Goal: Find specific page/section: Find specific page/section

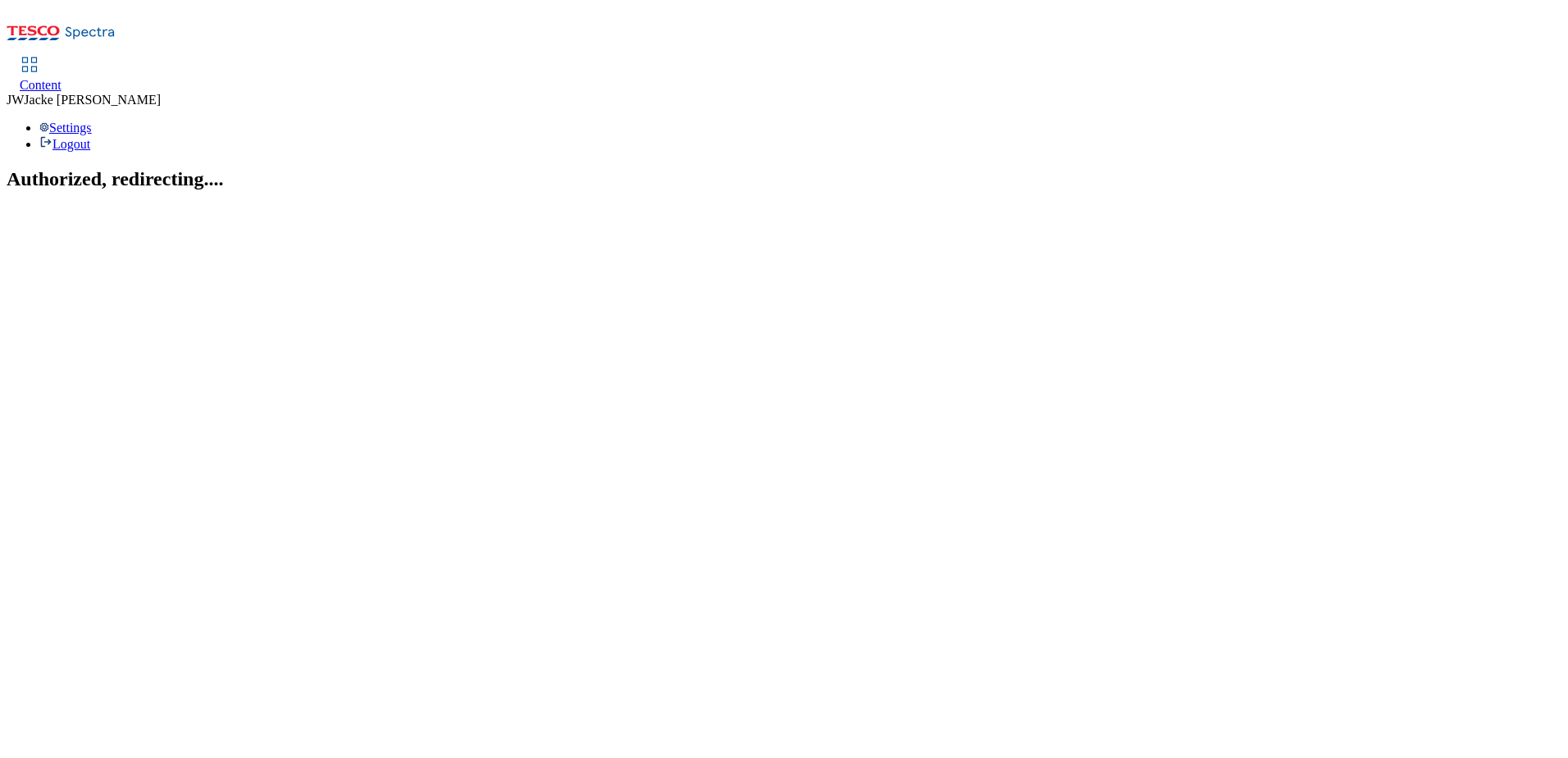
click at [62, 78] on span "Content" at bounding box center [41, 84] width 42 height 14
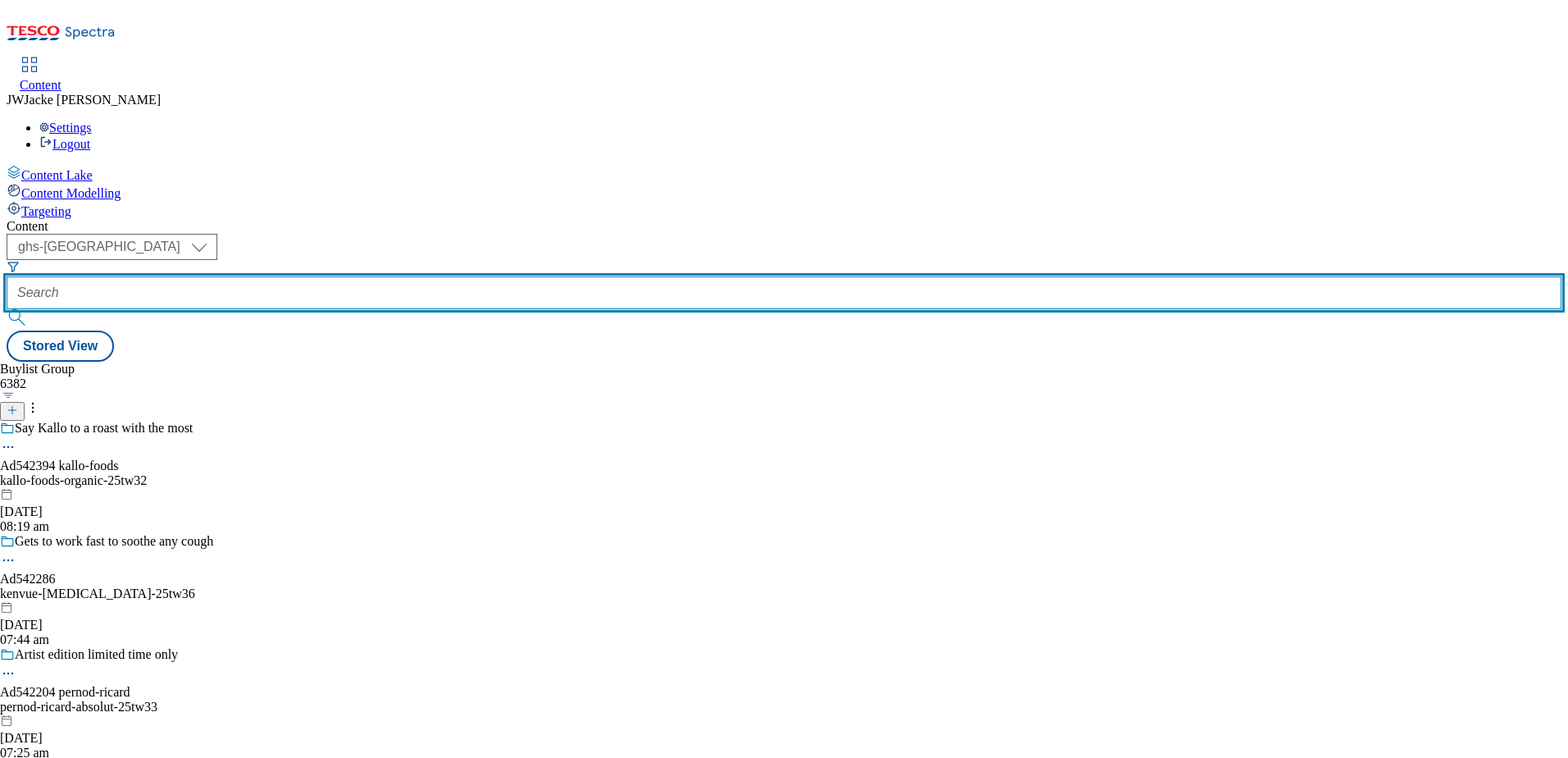
click at [416, 276] on input "text" at bounding box center [784, 292] width 1555 height 33
paste input "baby-event"
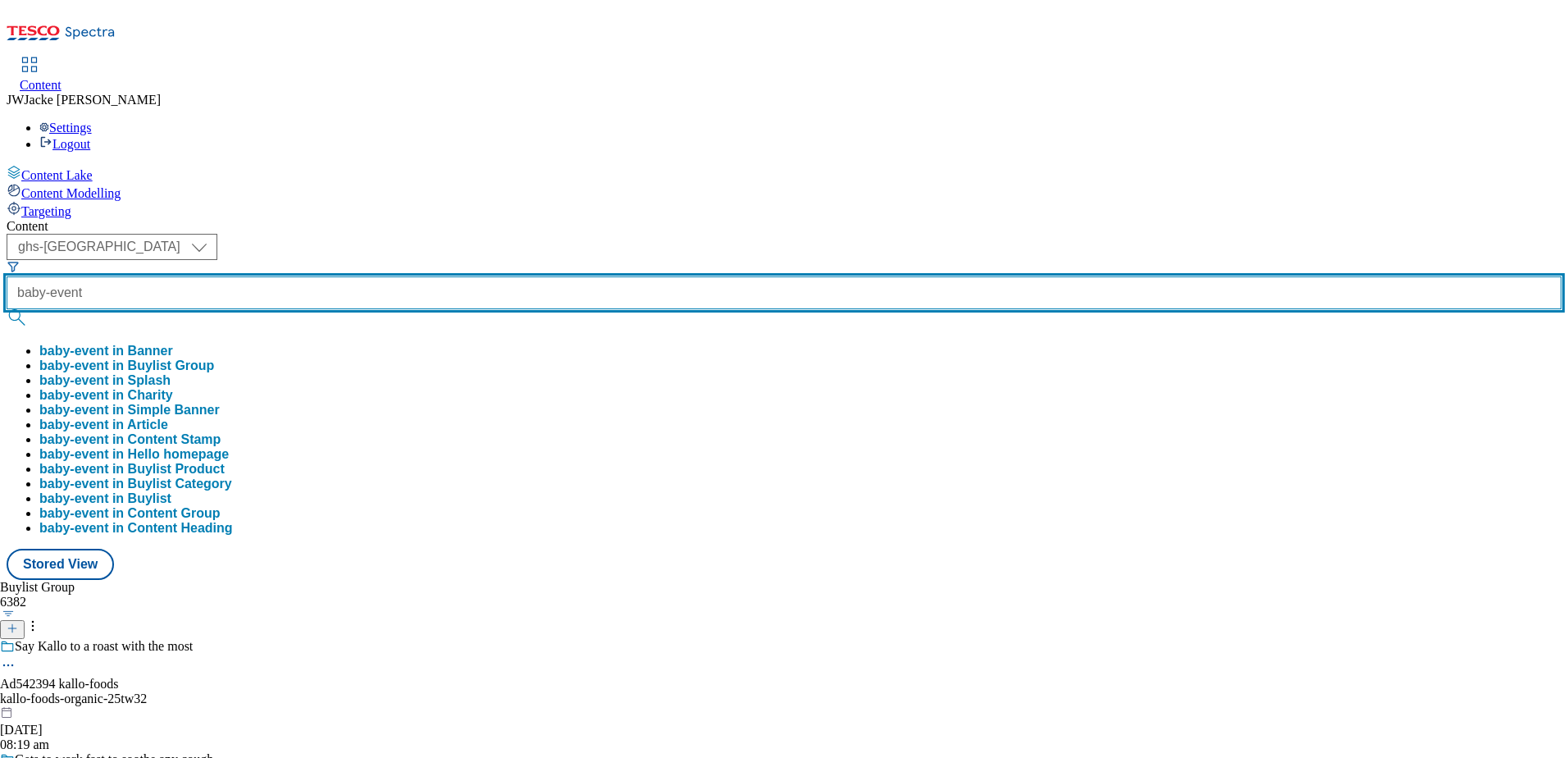
type input "baby-event"
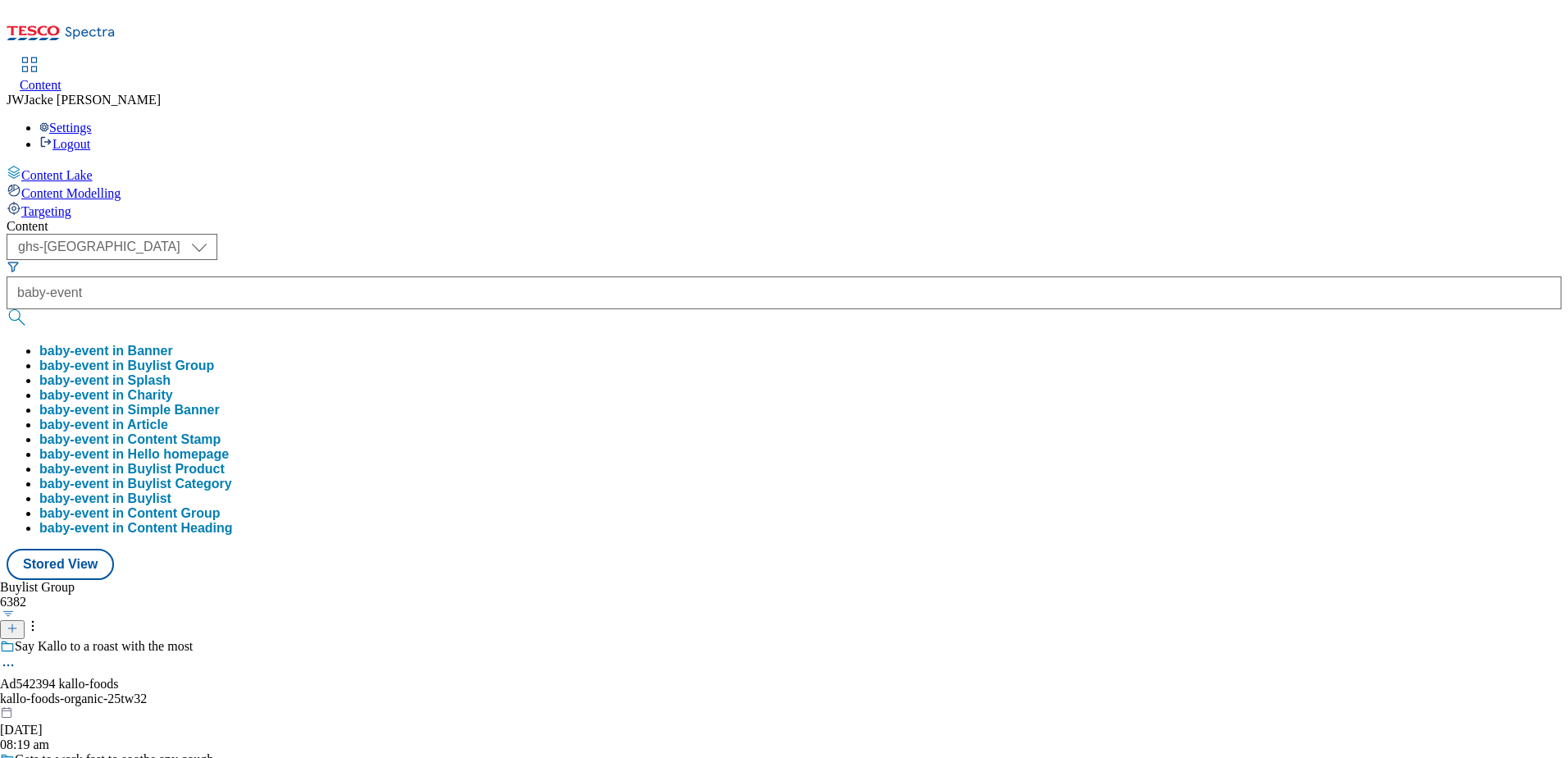
click at [214, 358] on button "baby-event in Buylist Group" at bounding box center [126, 366] width 175 height 15
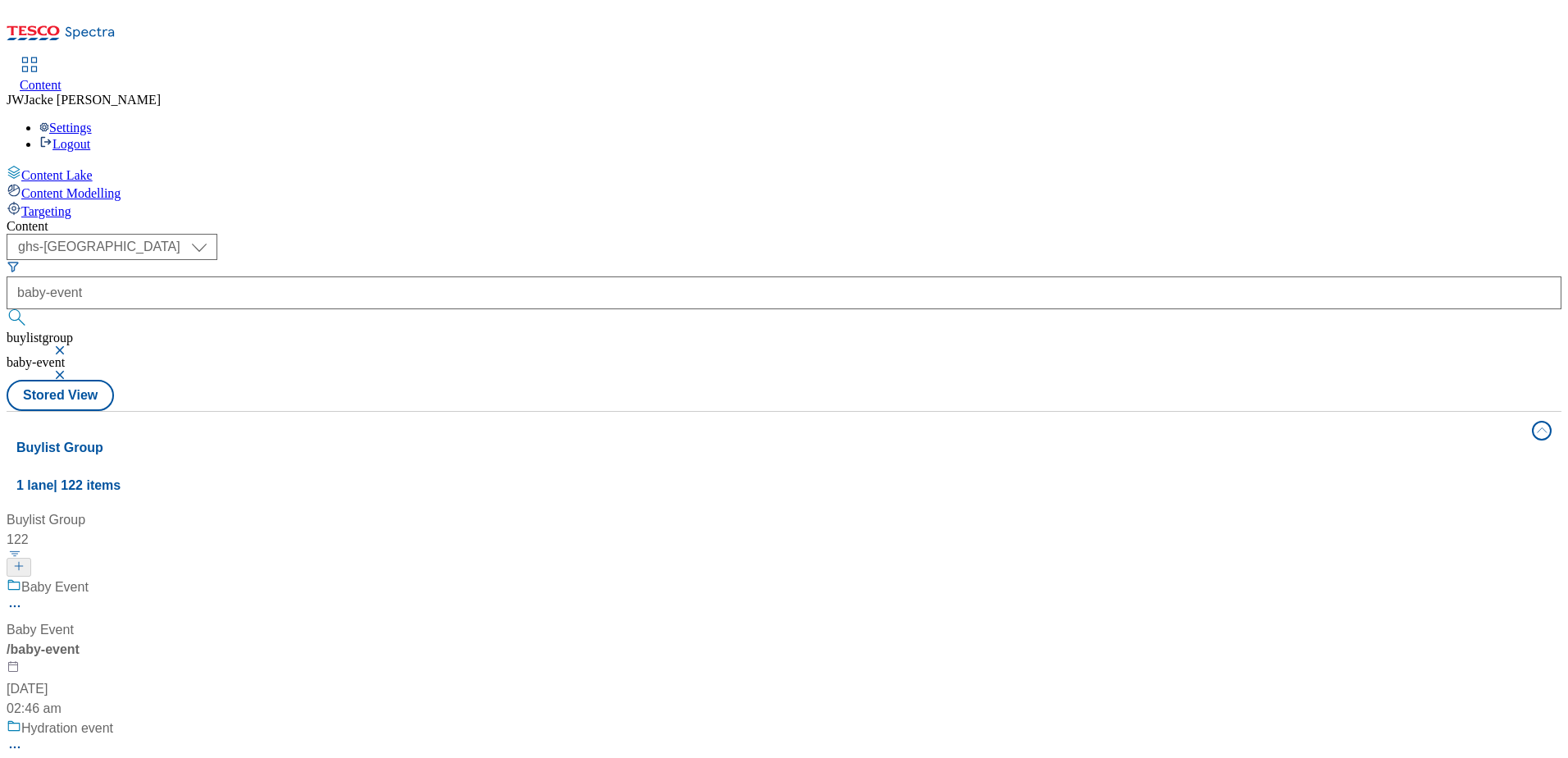
click at [381, 578] on div "Baby Event Baby Event / baby-event 17 Jul 2024 02:46 am" at bounding box center [194, 648] width 374 height 141
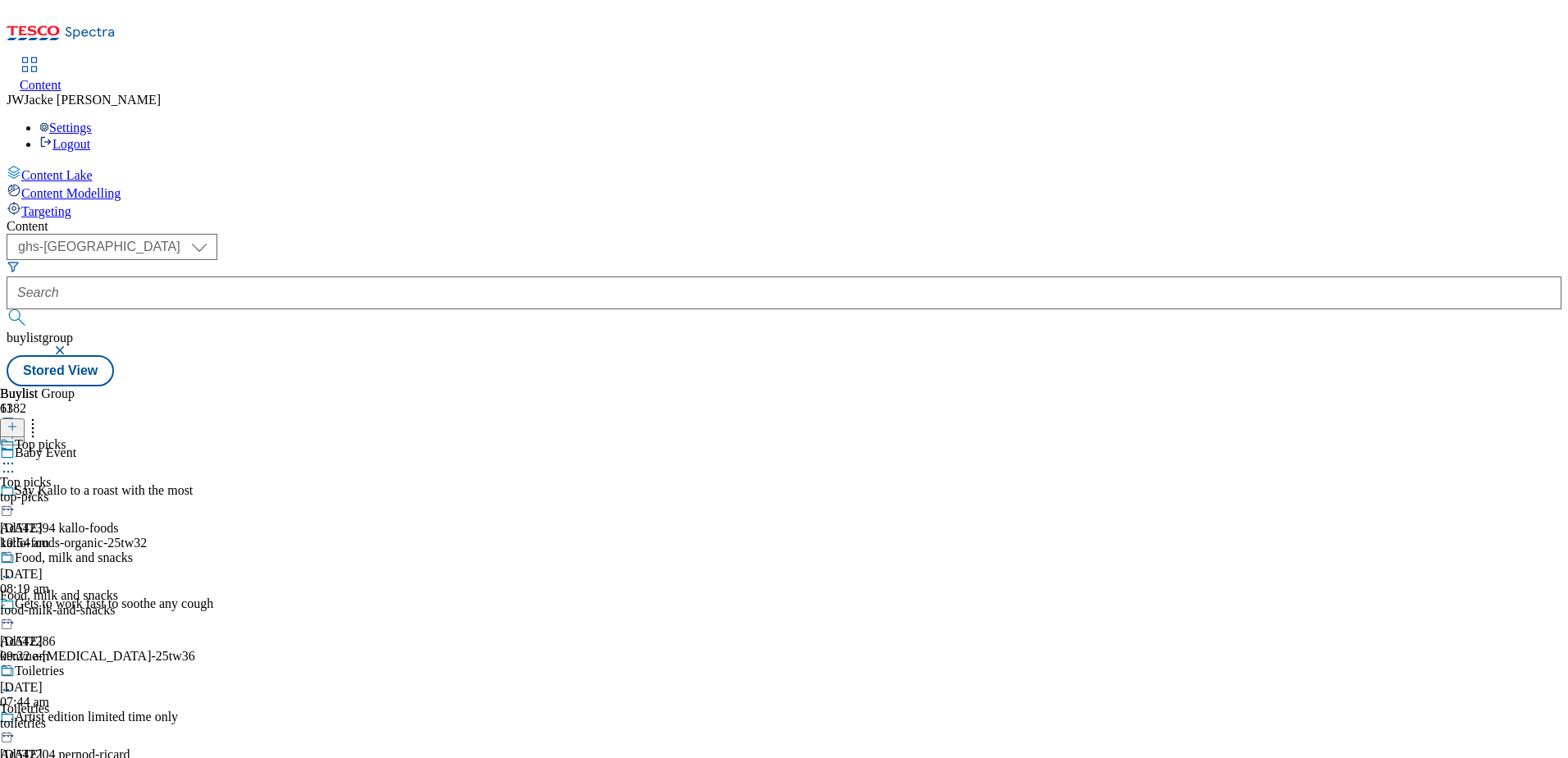
scroll to position [1066, 0]
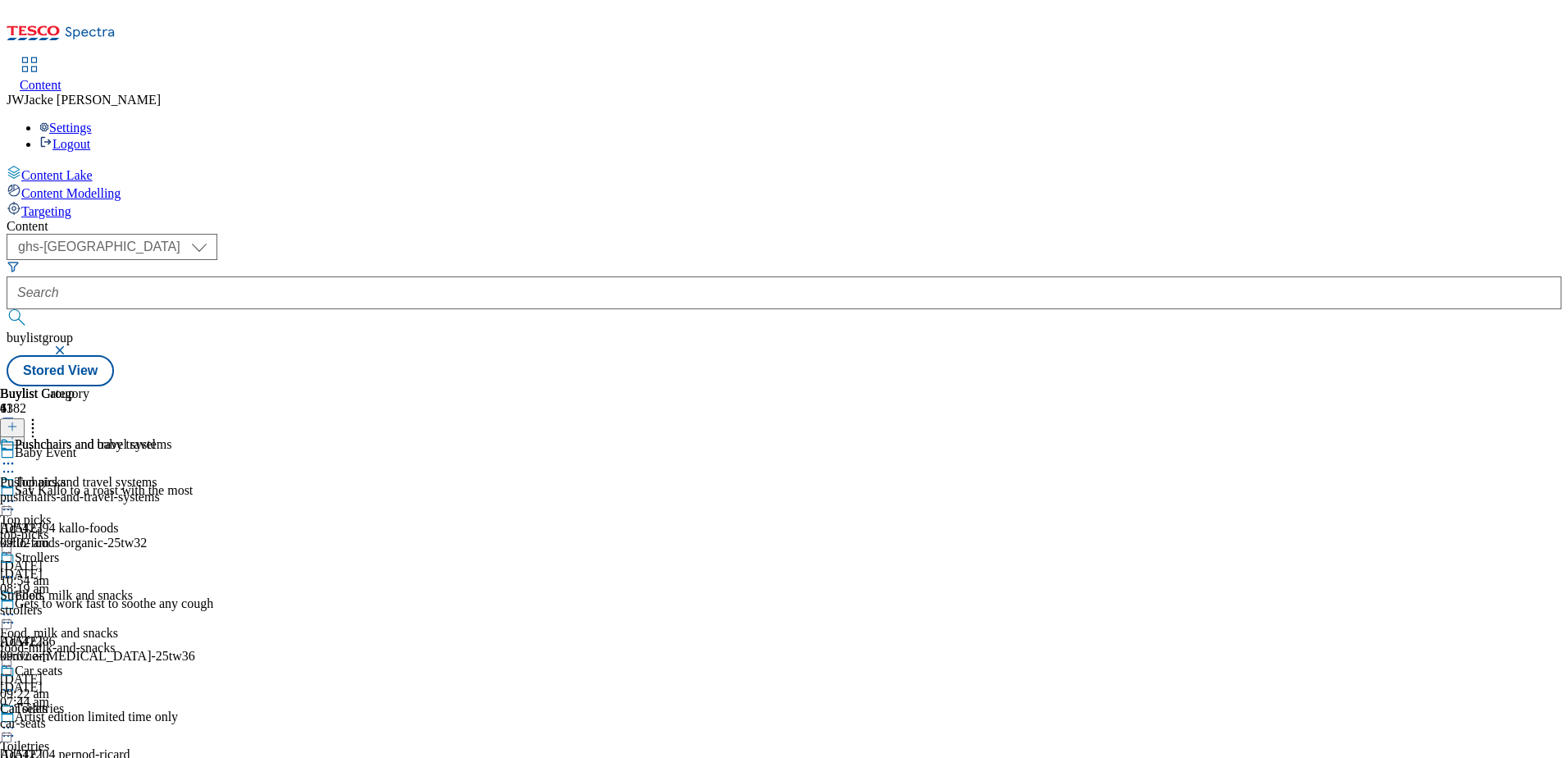
click at [172, 490] on div "pushchairs-and-travel-systems" at bounding box center [86, 498] width 172 height 15
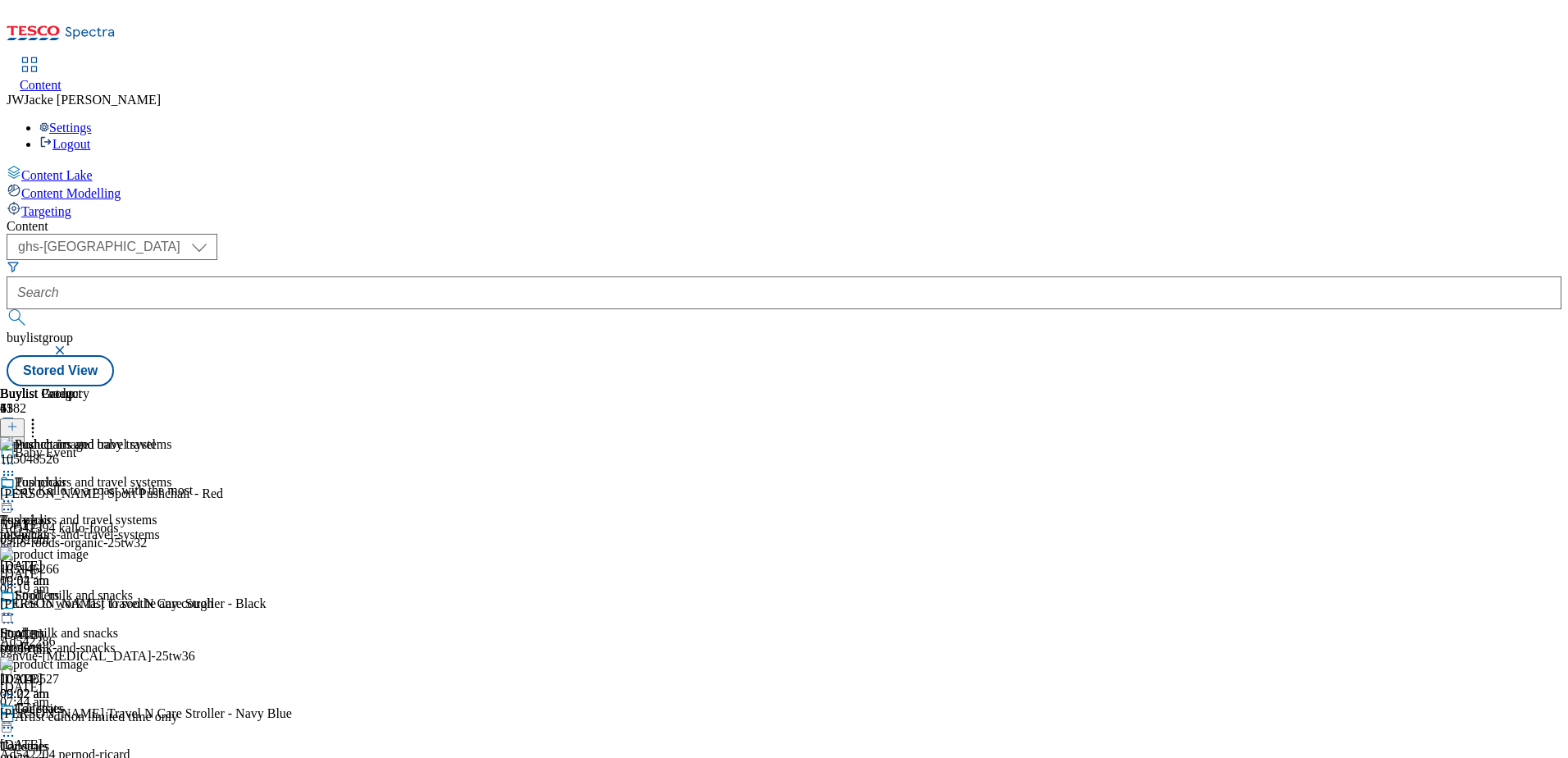
scroll to position [902, 0]
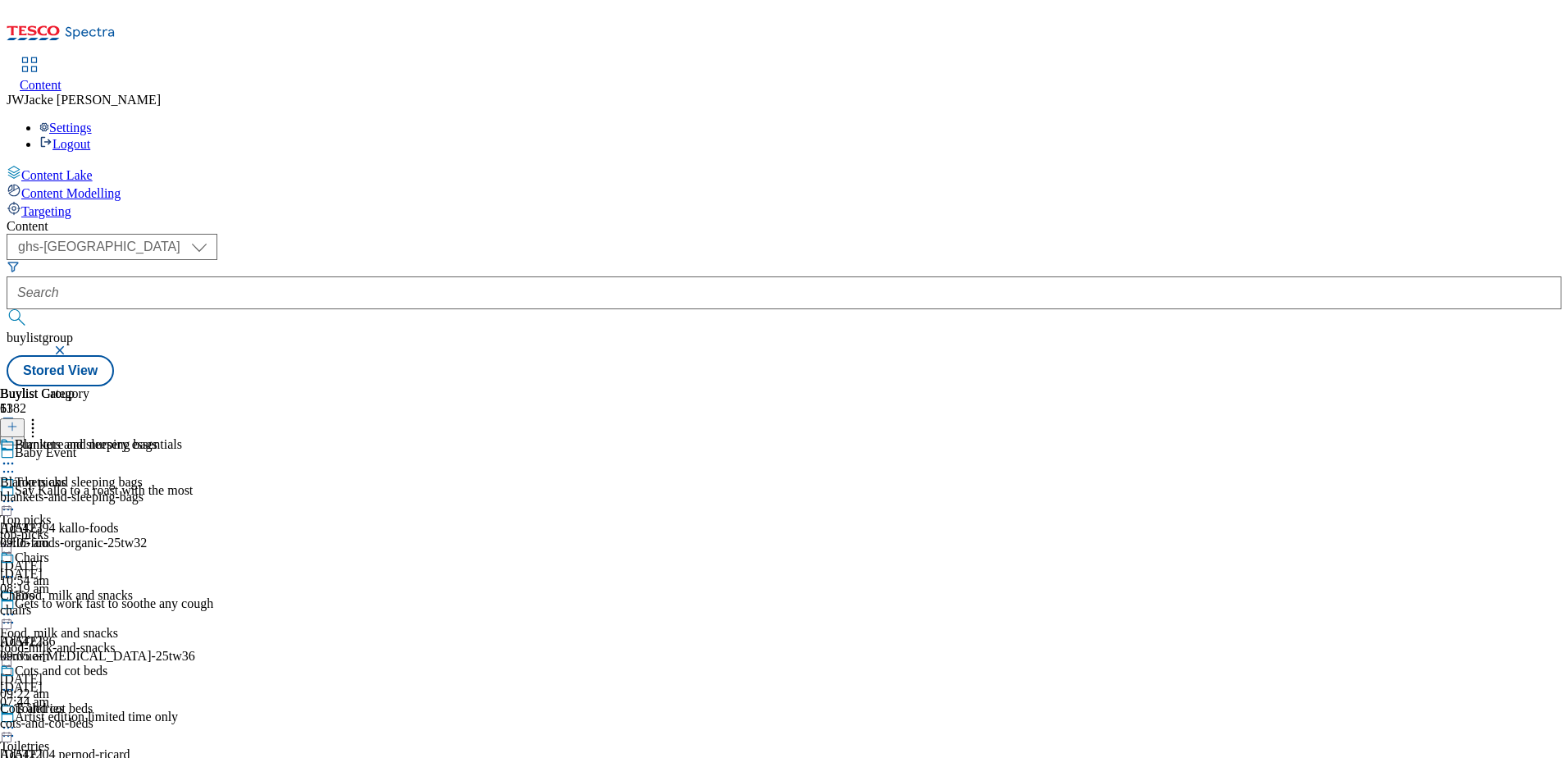
click at [215, 603] on div "chairs" at bounding box center [107, 610] width 215 height 15
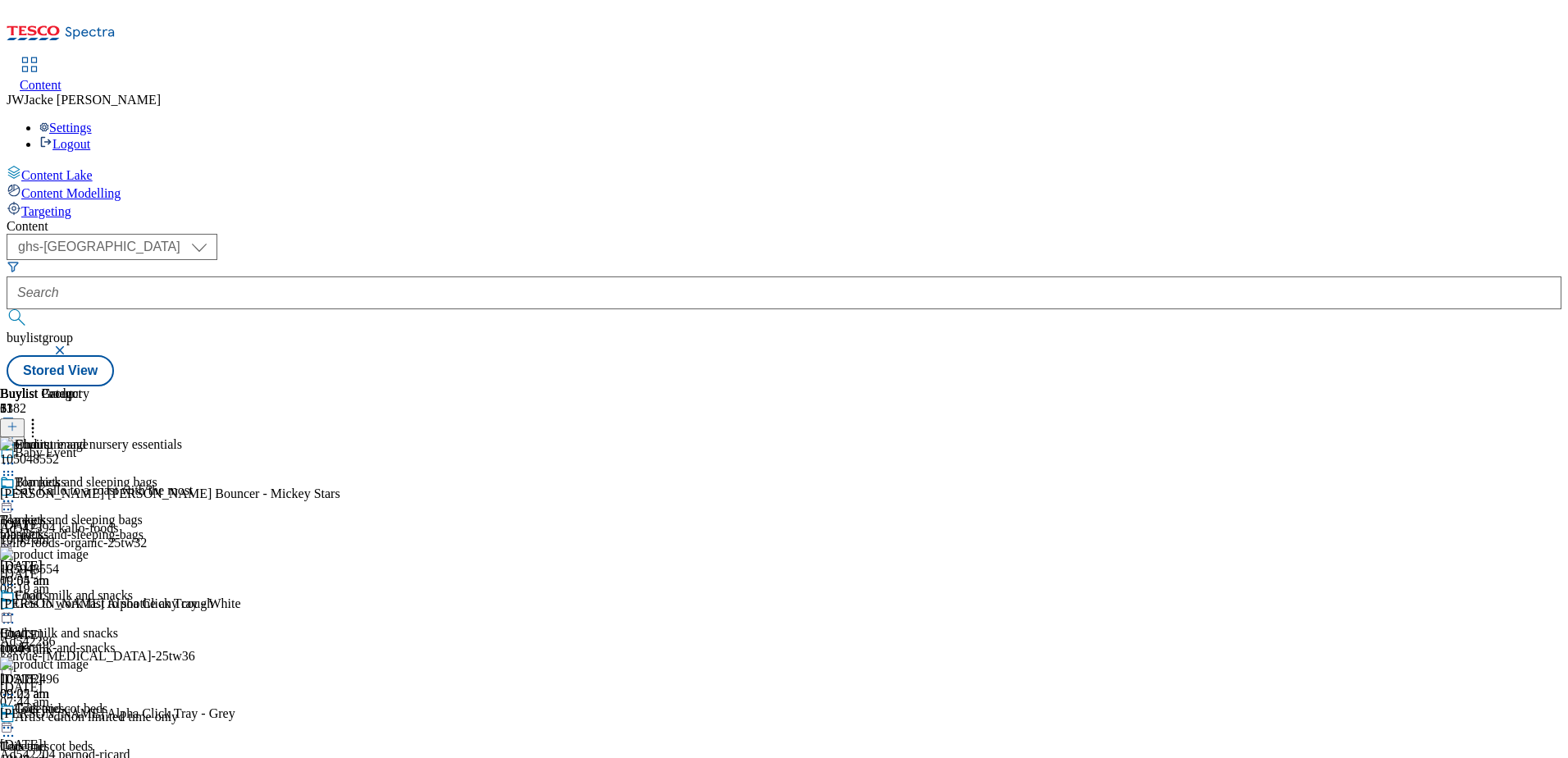
scroll to position [410, 0]
